Goal: Check status

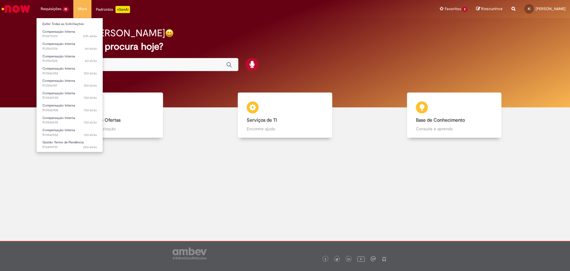
click at [60, 7] on li "Requisições 10 Exibir Todas as Solicitações Compensação Interna 23h atrás 23 ho…" at bounding box center [54, 9] width 37 height 18
click at [66, 23] on link "Exibir Todas as Solicitações" at bounding box center [70, 24] width 66 height 7
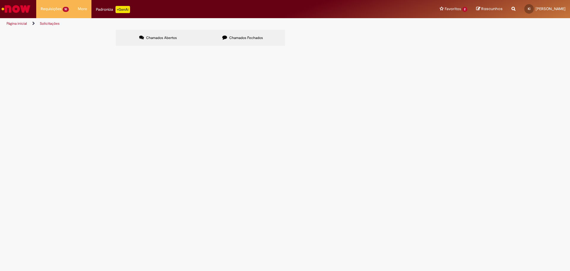
click at [0, 0] on span "R13542552" at bounding box center [0, 0] width 0 height 0
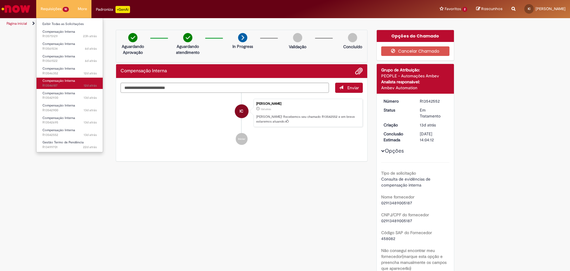
click at [62, 88] on span "12d atrás 12 dias atrás R13546187" at bounding box center [69, 85] width 54 height 5
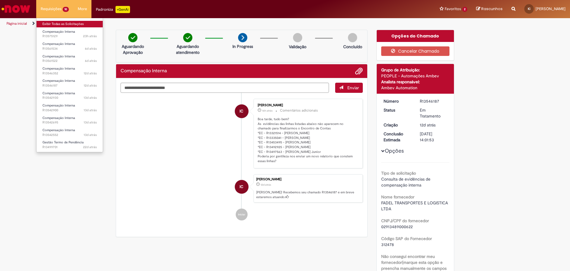
click at [65, 23] on link "Exibir Todas as Solicitações" at bounding box center [70, 24] width 66 height 7
